Goal: Use online tool/utility: Utilize a website feature to perform a specific function

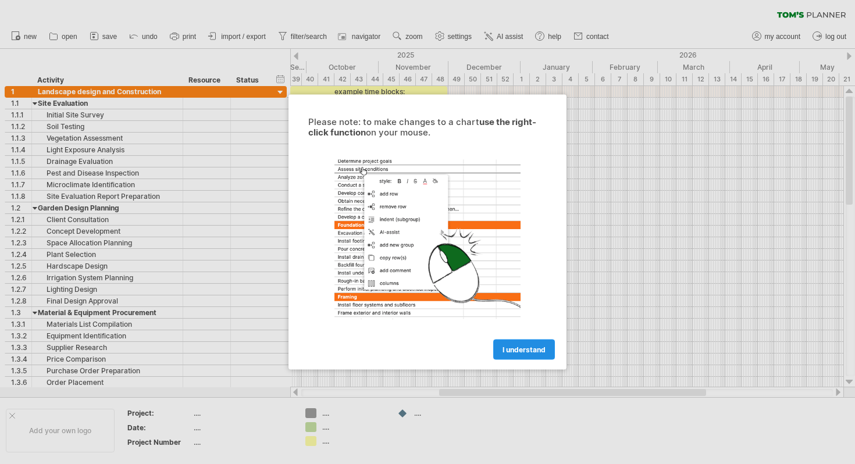
click at [528, 352] on span "I understand" at bounding box center [524, 350] width 43 height 9
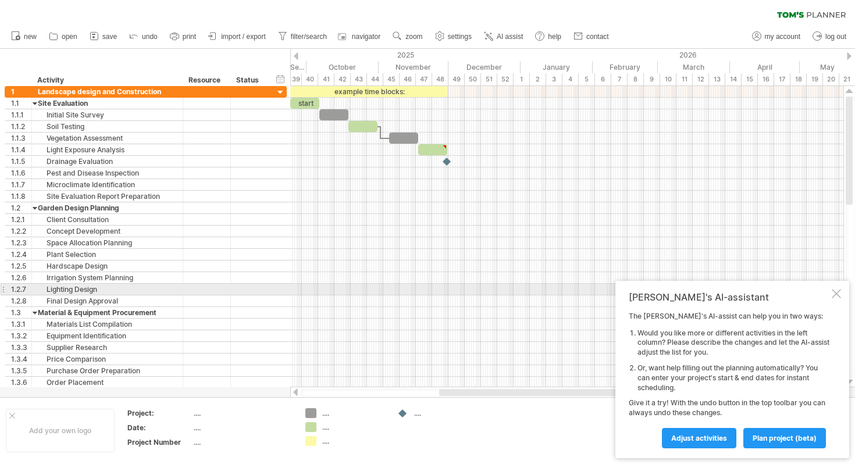
click at [834, 294] on div at bounding box center [836, 293] width 9 height 9
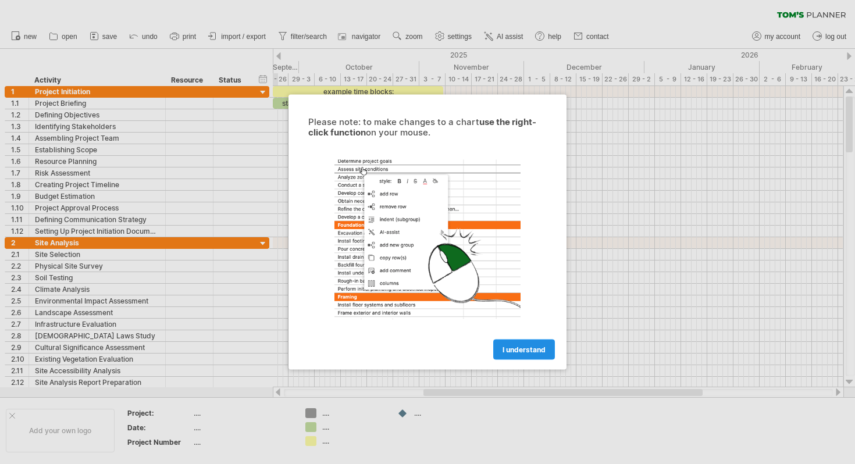
click at [514, 348] on span "I understand" at bounding box center [524, 350] width 43 height 9
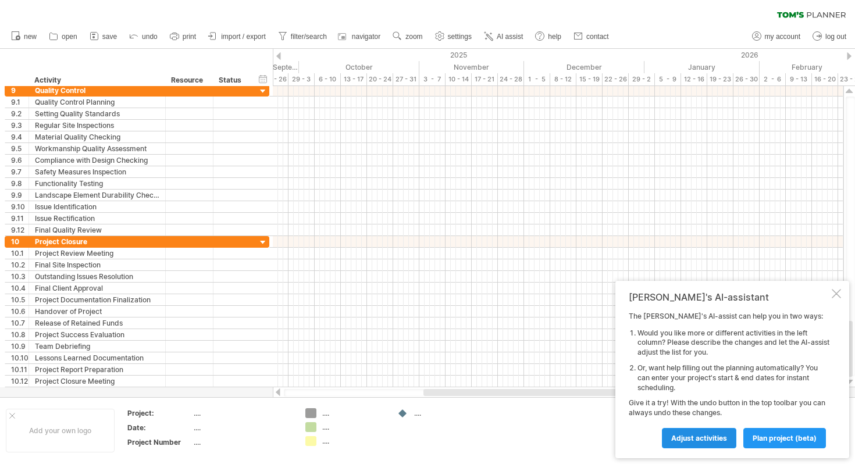
click at [699, 439] on span "Adjust activities" at bounding box center [699, 438] width 56 height 9
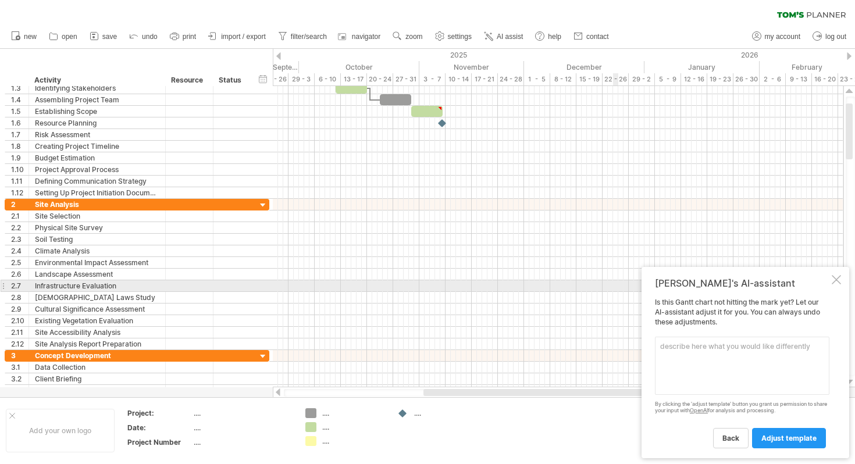
click at [838, 284] on div at bounding box center [836, 279] width 9 height 9
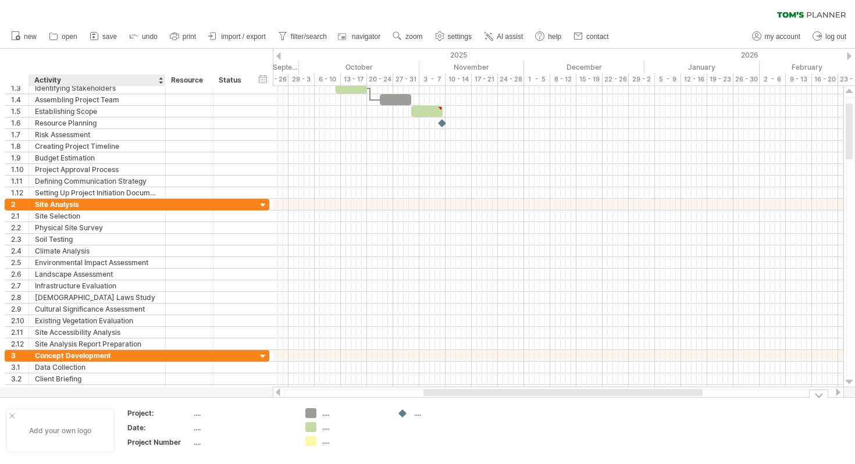
click at [54, 425] on div "Add your own logo" at bounding box center [60, 431] width 109 height 44
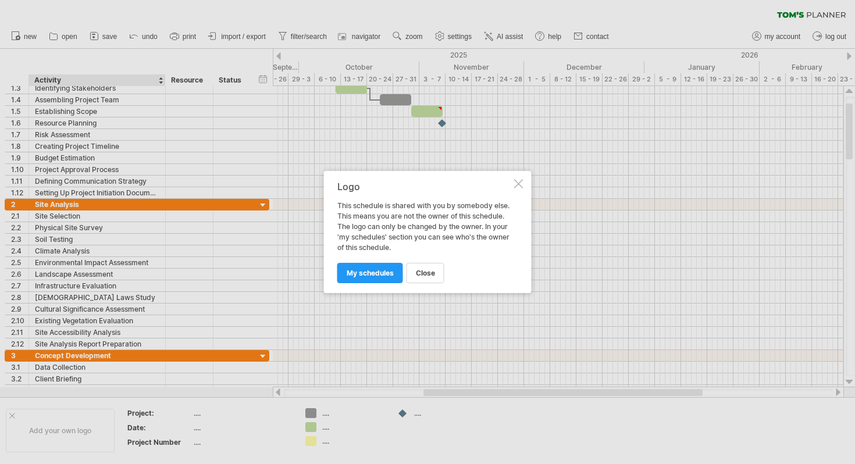
click at [518, 183] on div at bounding box center [518, 183] width 9 height 9
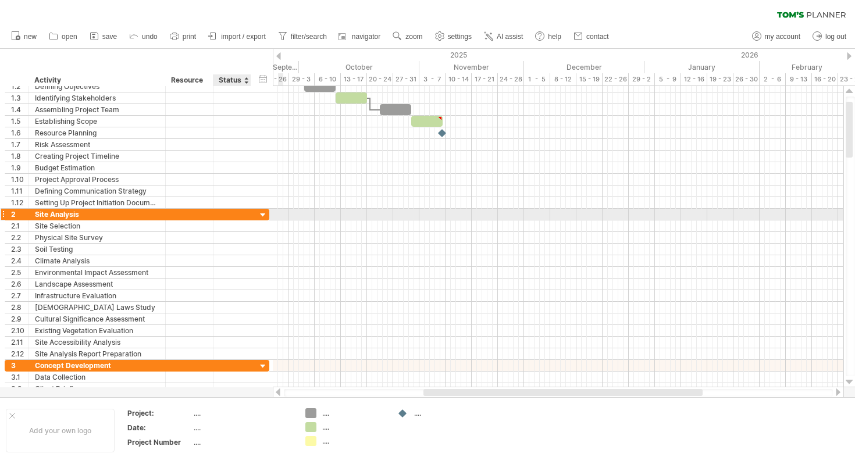
click at [264, 213] on div at bounding box center [263, 215] width 11 height 11
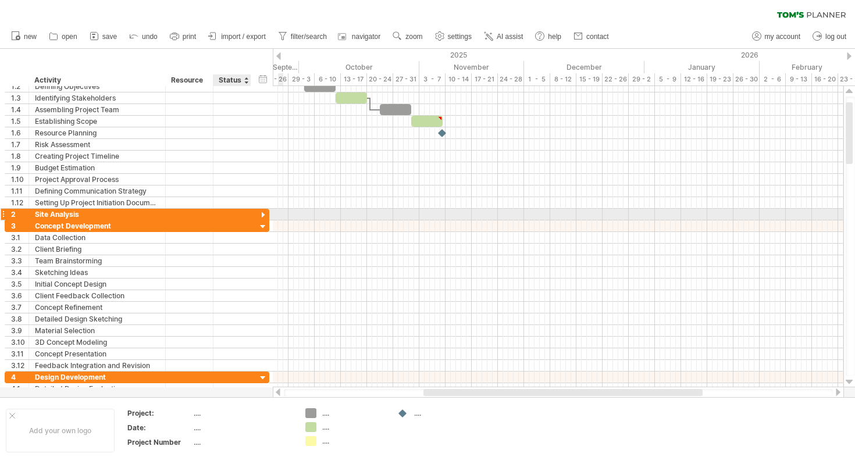
click at [264, 213] on div at bounding box center [263, 215] width 11 height 11
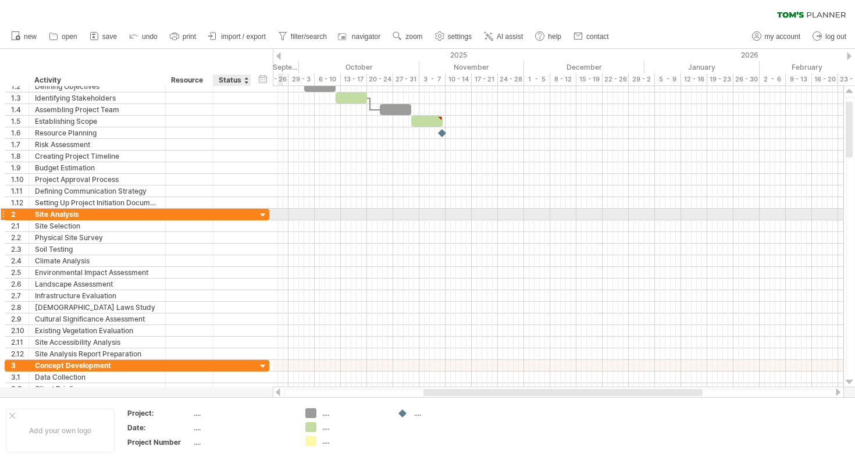
click at [264, 213] on div at bounding box center [263, 215] width 11 height 11
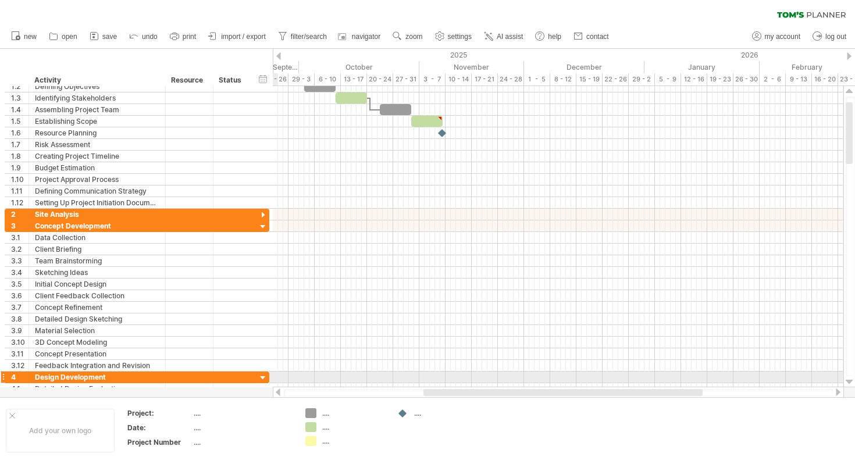
click at [263, 378] on div at bounding box center [263, 378] width 11 height 11
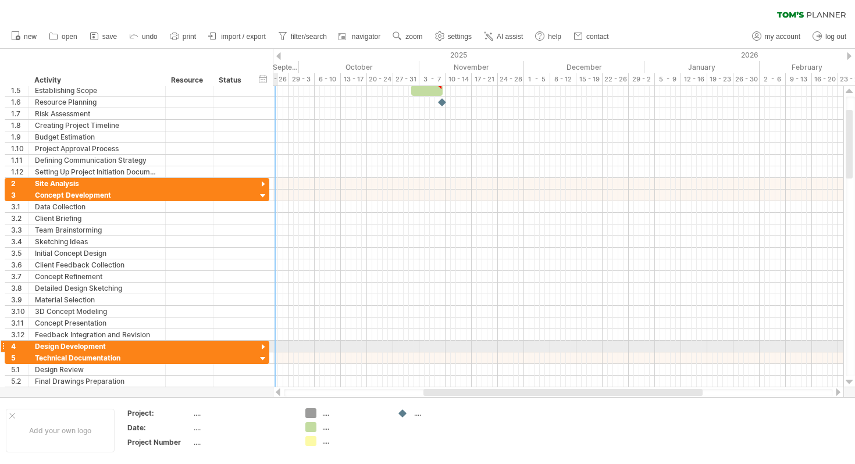
click at [263, 347] on div at bounding box center [263, 347] width 11 height 11
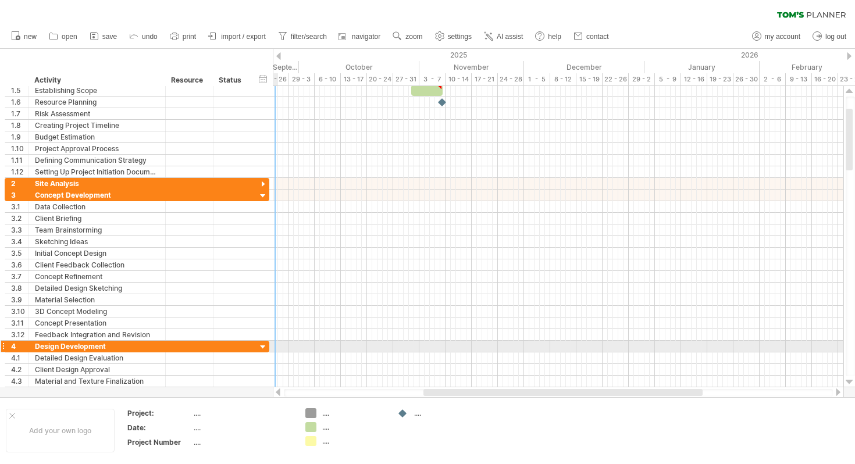
click at [263, 347] on div at bounding box center [263, 347] width 11 height 11
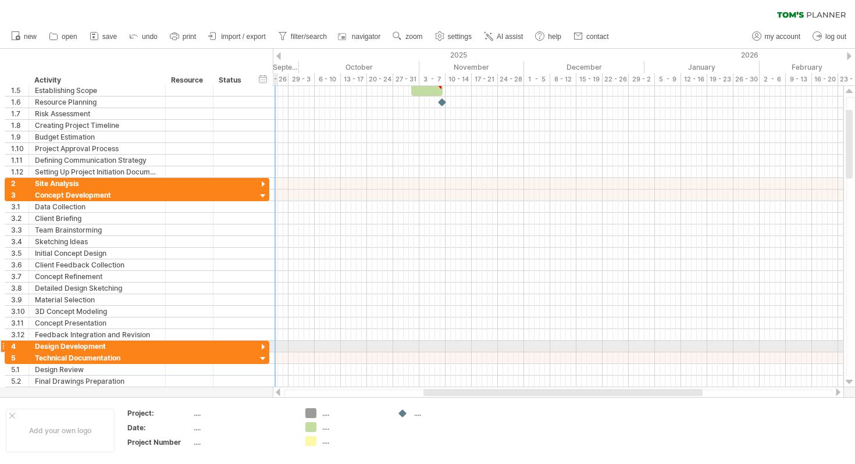
click at [263, 347] on div at bounding box center [263, 347] width 11 height 11
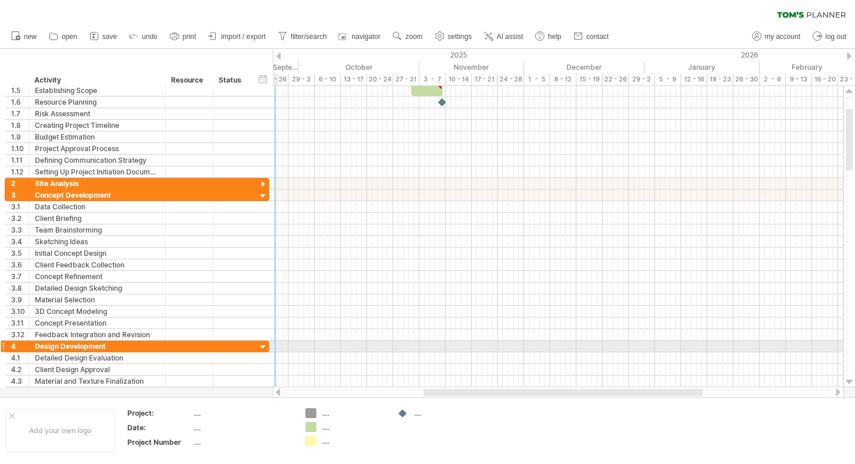
click at [263, 347] on div at bounding box center [263, 347] width 11 height 11
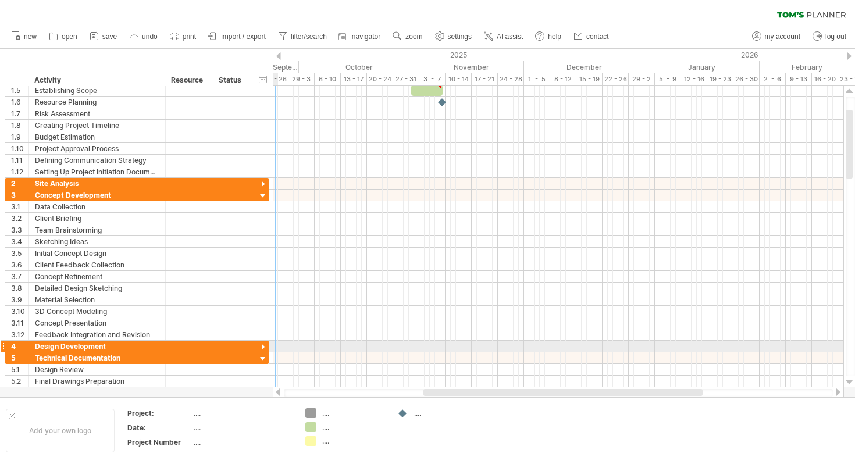
click at [263, 347] on div at bounding box center [263, 347] width 11 height 11
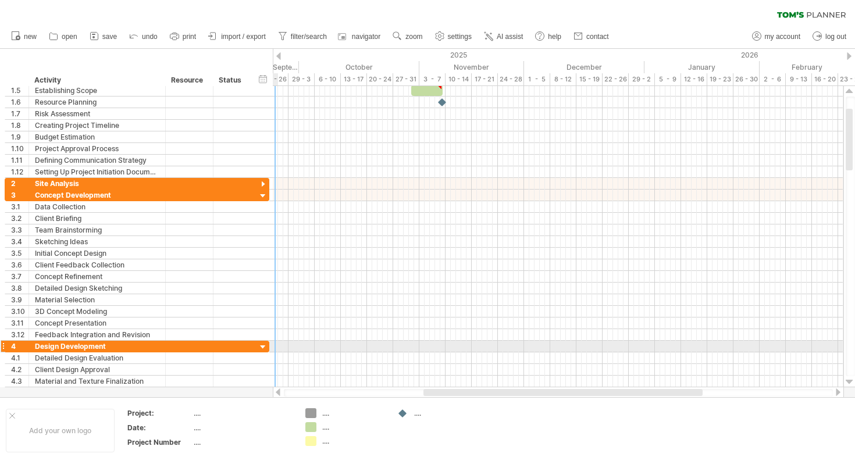
click at [263, 347] on div at bounding box center [263, 347] width 11 height 11
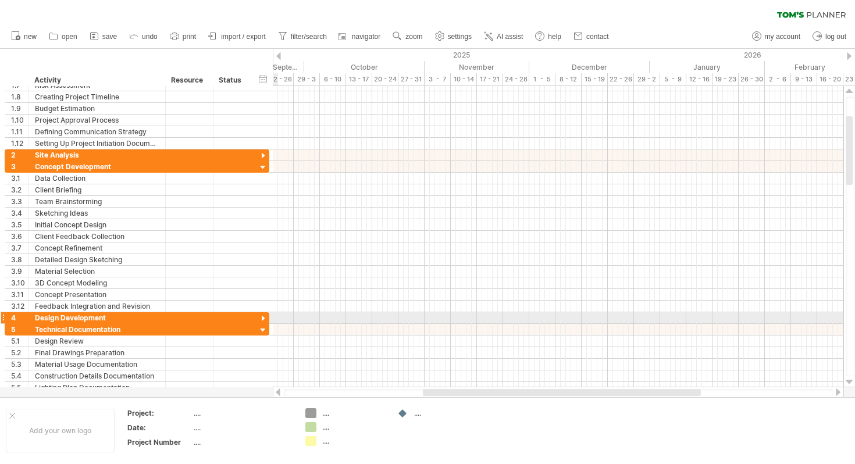
click at [262, 320] on div at bounding box center [263, 319] width 11 height 11
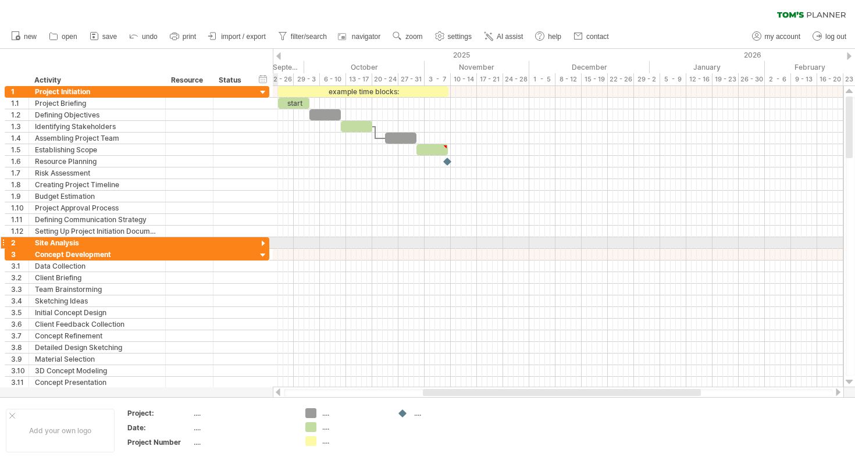
click at [262, 241] on div at bounding box center [263, 244] width 11 height 11
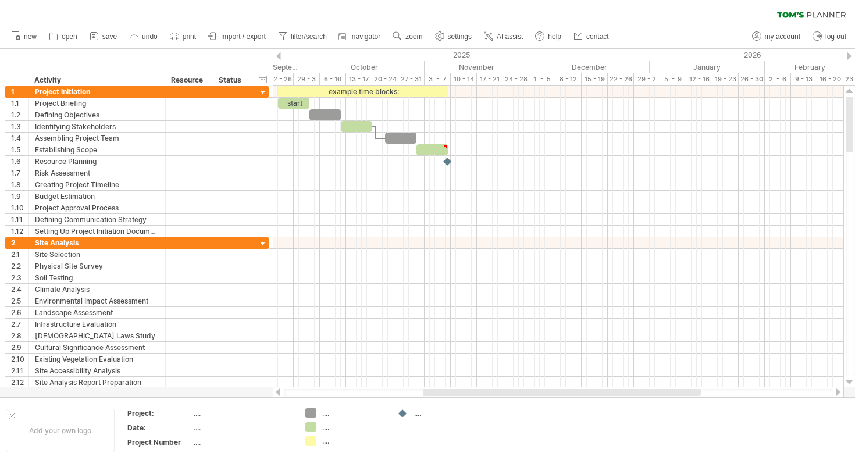
click at [65, 15] on div "clear filter reapply filter" at bounding box center [427, 12] width 855 height 24
